Goal: Task Accomplishment & Management: Use online tool/utility

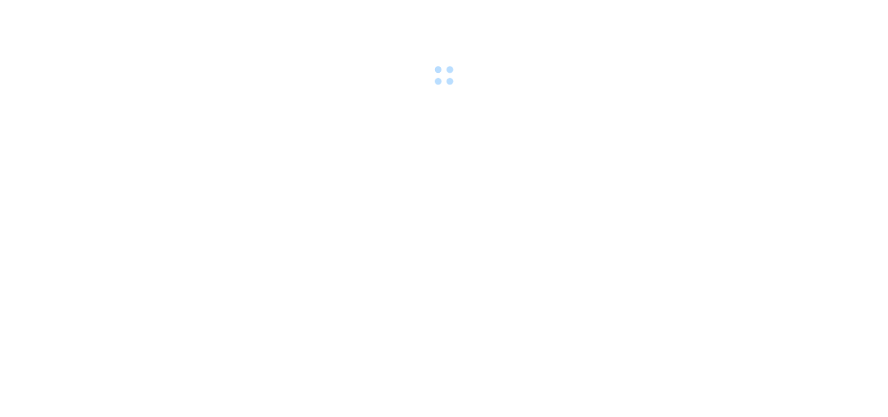
drag, startPoint x: 0, startPoint y: 0, endPoint x: 201, endPoint y: 18, distance: 201.6
click at [201, 18] on div at bounding box center [444, 45] width 888 height 90
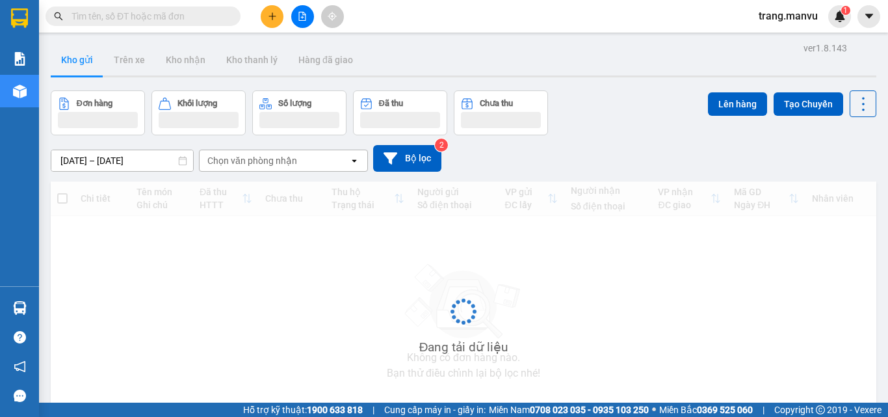
click at [167, 16] on input "text" at bounding box center [148, 16] width 153 height 14
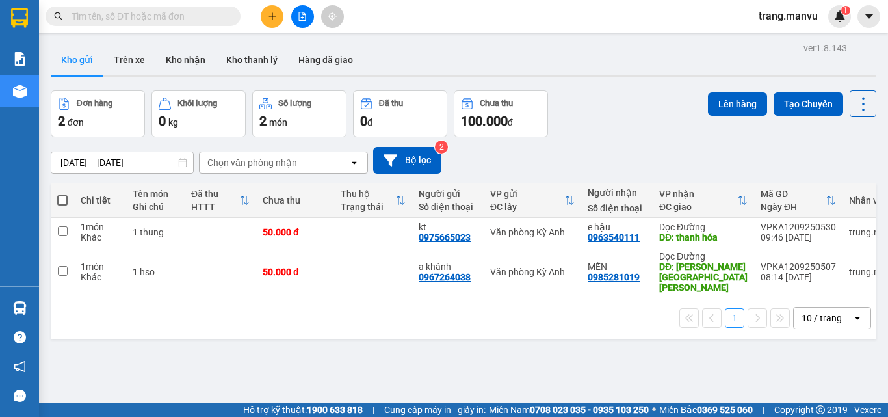
click at [220, 15] on input "text" at bounding box center [148, 16] width 153 height 14
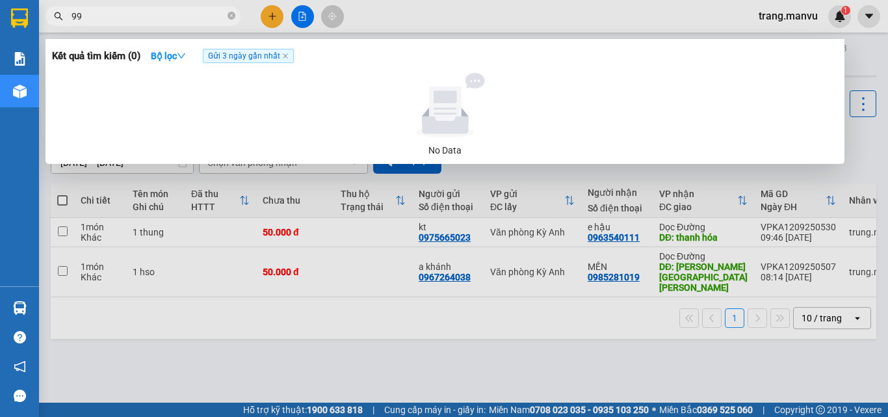
type input "999"
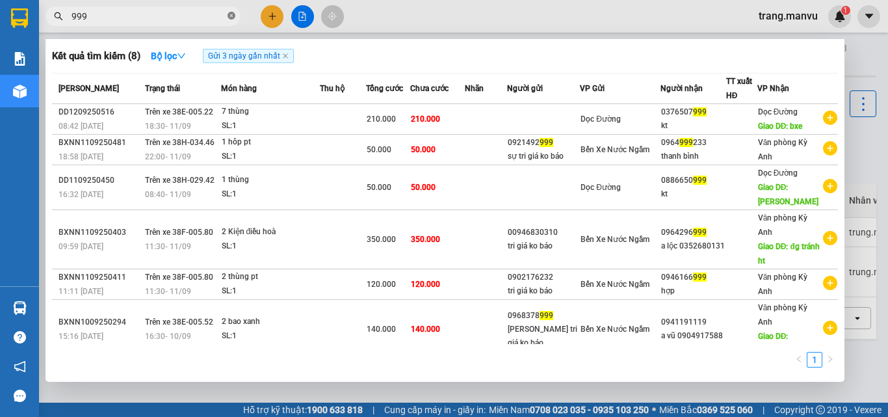
click at [229, 18] on icon "close-circle" at bounding box center [232, 16] width 8 height 8
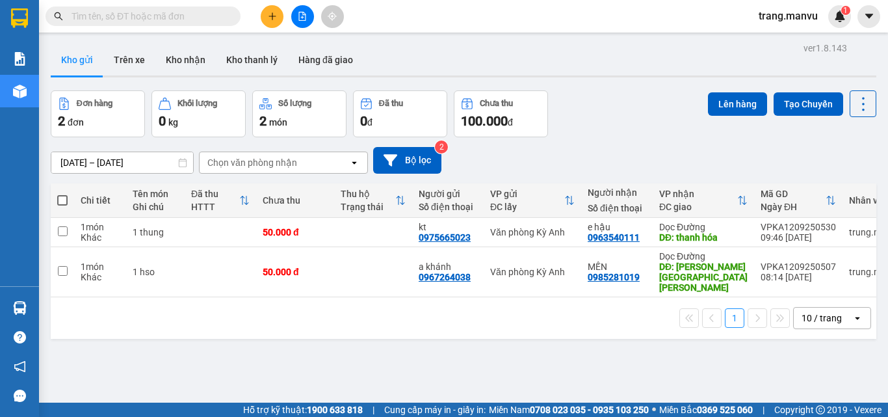
click at [207, 17] on input "text" at bounding box center [148, 16] width 153 height 14
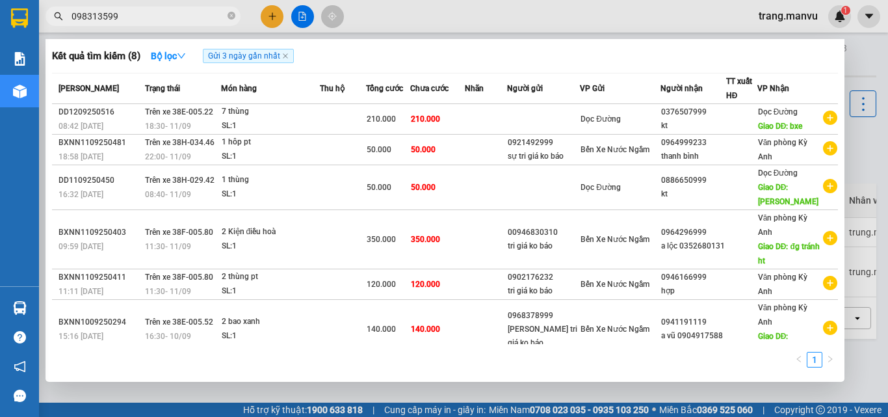
type input "0983135999"
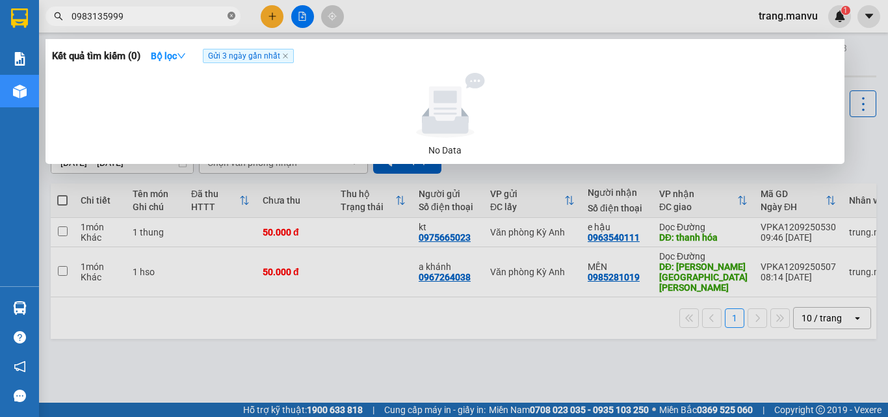
click at [232, 15] on icon "close-circle" at bounding box center [232, 16] width 8 height 8
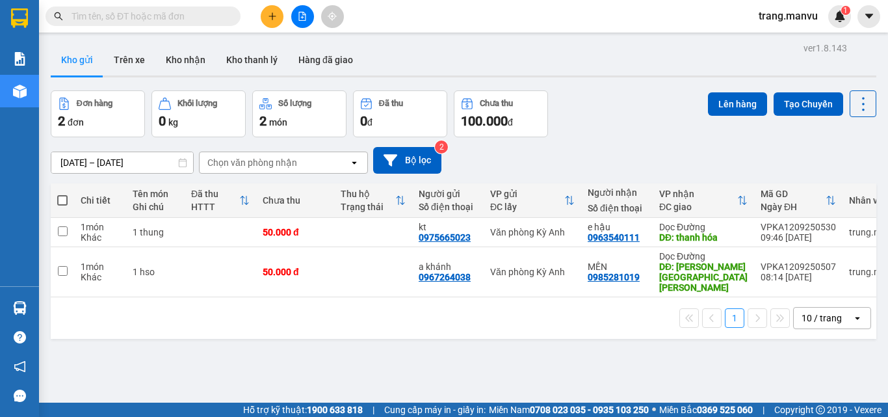
click at [222, 16] on input "text" at bounding box center [148, 16] width 153 height 14
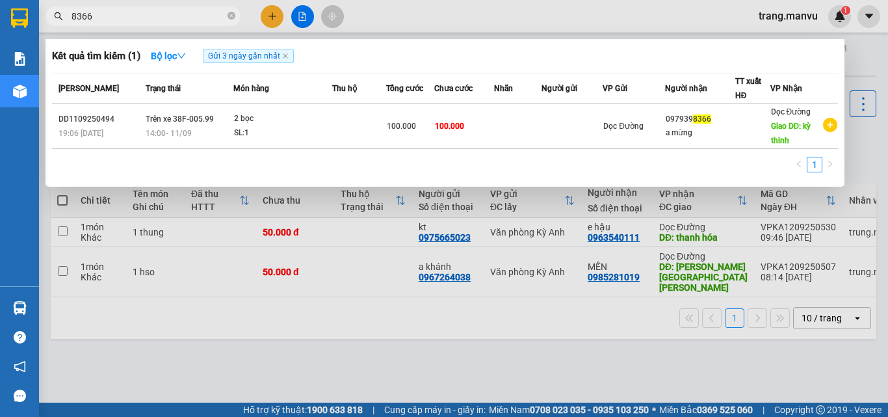
type input "8366"
click at [320, 346] on div at bounding box center [444, 208] width 888 height 417
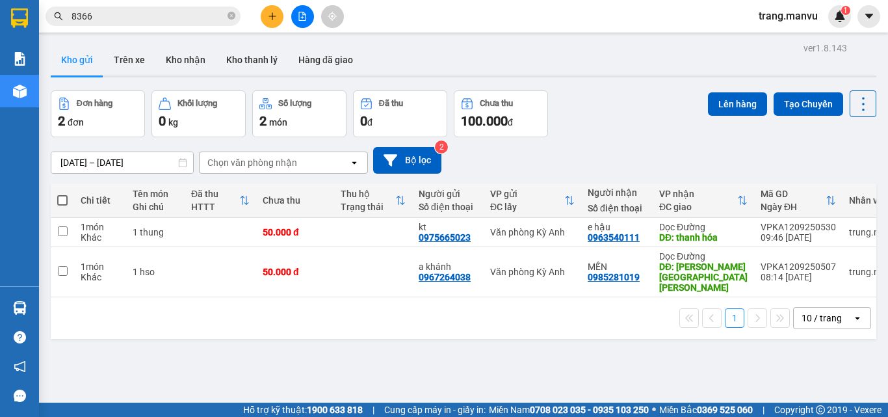
click at [191, 16] on input "8366" at bounding box center [148, 16] width 153 height 14
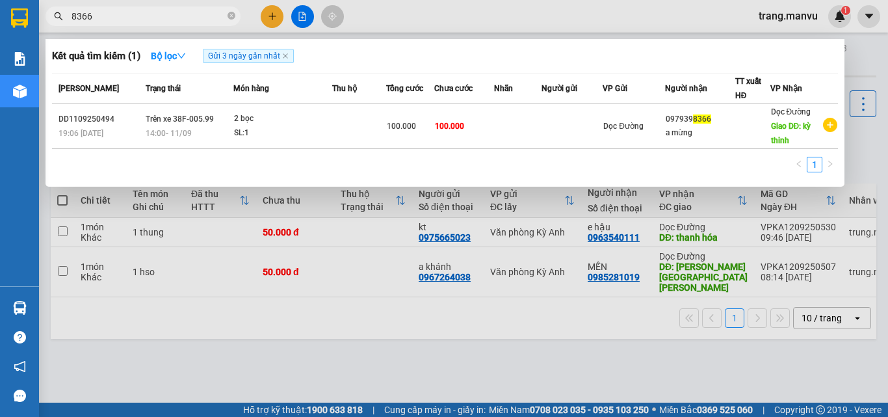
click at [244, 319] on div at bounding box center [444, 208] width 888 height 417
